Goal: Transaction & Acquisition: Obtain resource

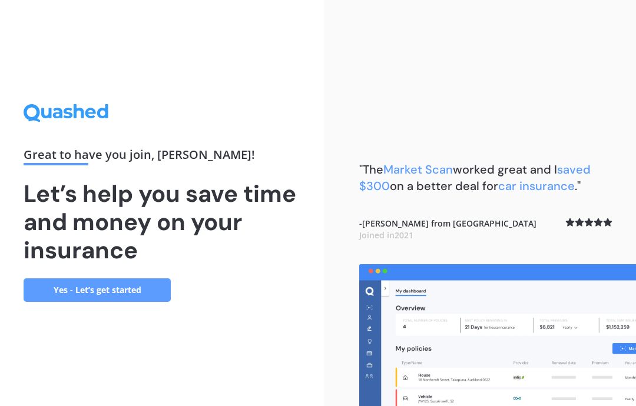
scroll to position [47, 0]
click at [142, 278] on link "Yes - Let’s get started" at bounding box center [97, 290] width 147 height 24
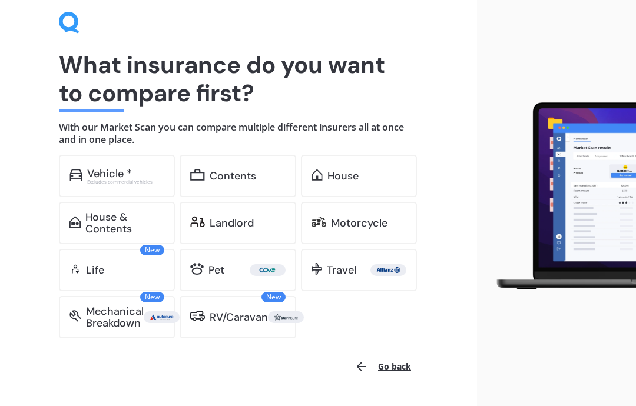
click at [262, 319] on div "RV/Caravan" at bounding box center [238, 317] width 58 height 12
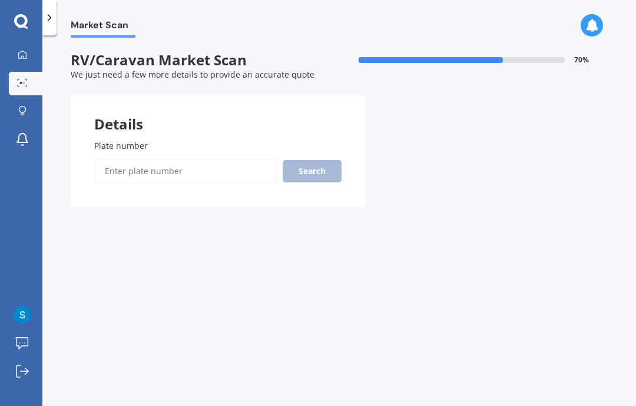
click at [132, 159] on input "Plate number" at bounding box center [186, 171] width 184 height 25
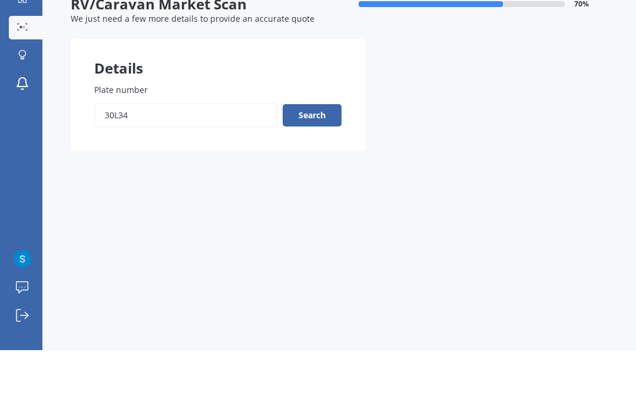
type input "30L34"
click at [332, 160] on button "Search" at bounding box center [311, 171] width 59 height 22
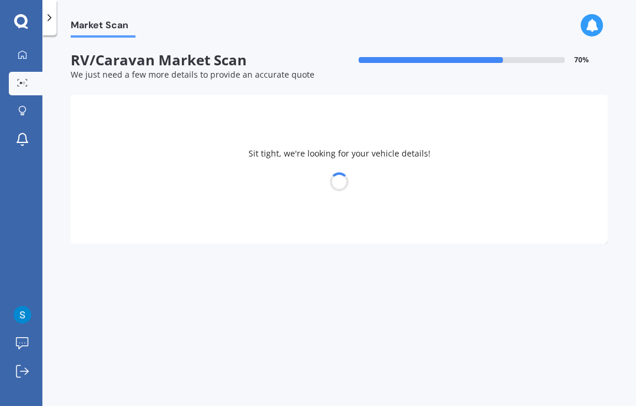
select select "CARAVAN"
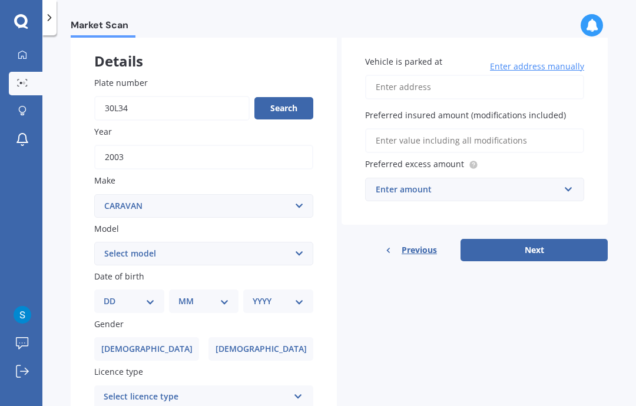
scroll to position [71, 0]
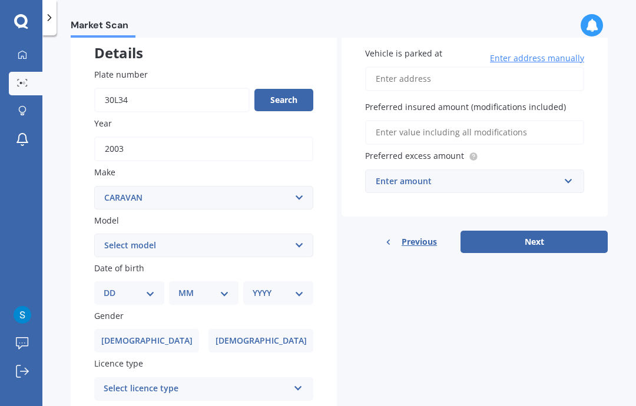
click at [300, 186] on select "Select make AC ADRIA AIRSTREAM ALFA ROMEO ASTON [PERSON_NAME] AUDI AUSTIN AVAN …" at bounding box center [203, 198] width 219 height 24
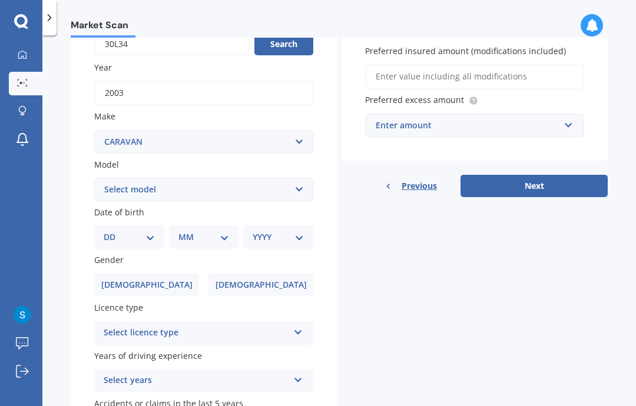
scroll to position [127, 0]
click at [302, 178] on select "Select model ADRIA ACTION ADRIA ADORA ADRIA ALPINA ADRIA ALTEA [PERSON_NAME] AI…" at bounding box center [203, 190] width 219 height 24
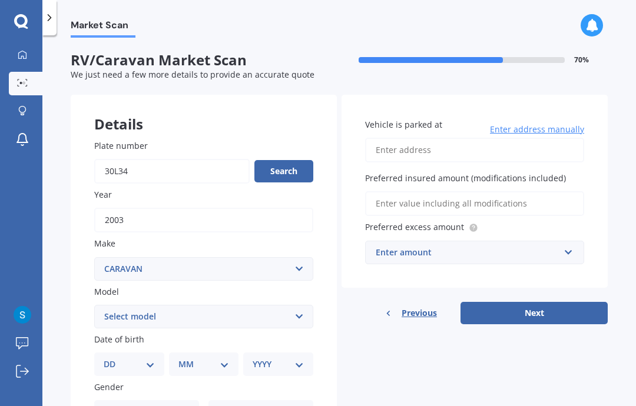
scroll to position [0, 0]
